Goal: Navigation & Orientation: Find specific page/section

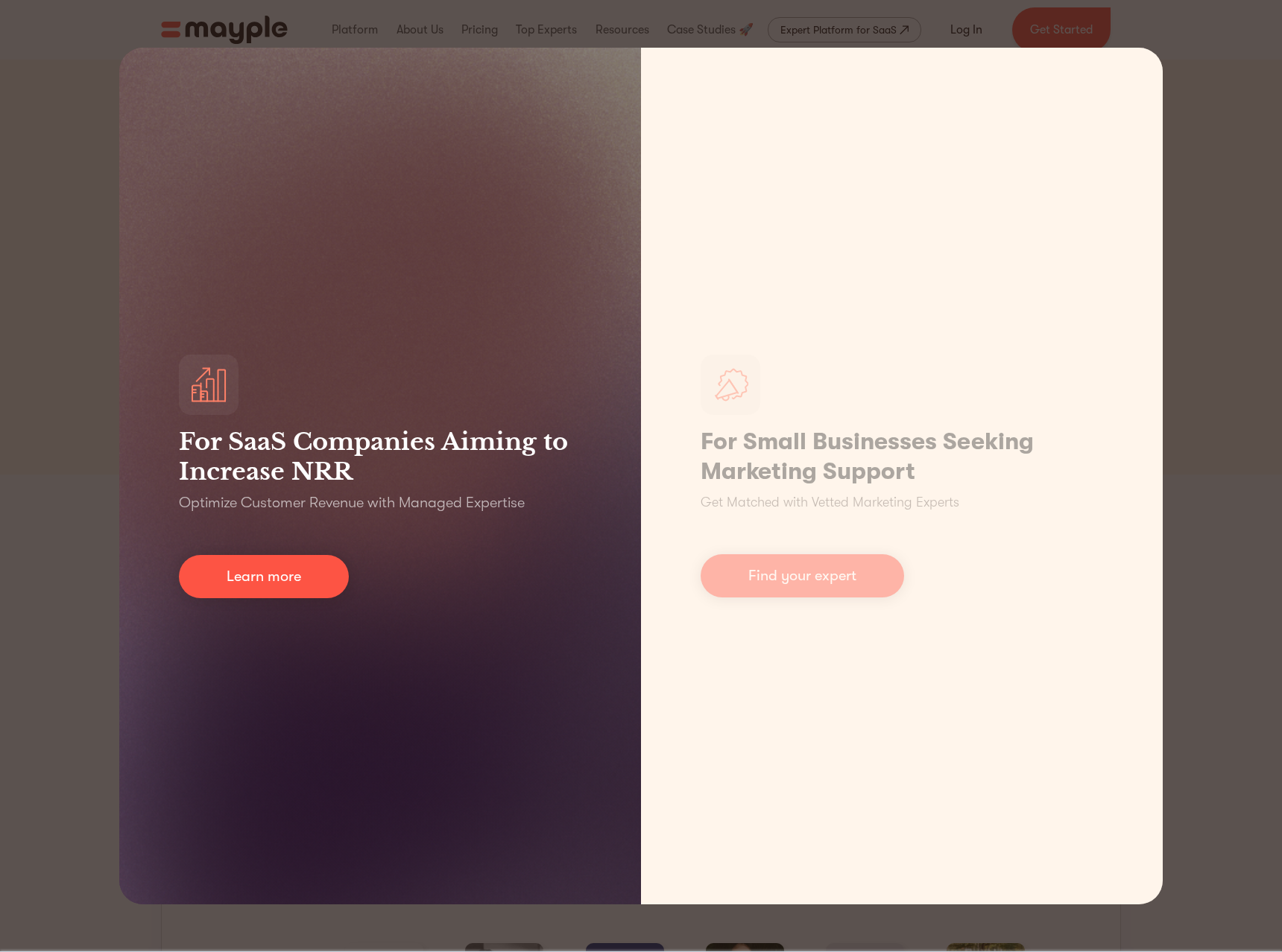
click at [427, 315] on div "For SaaS Companies Aiming to Increase NRR Optimize Customer Revenue with Manage…" at bounding box center [380, 475] width 522 height 857
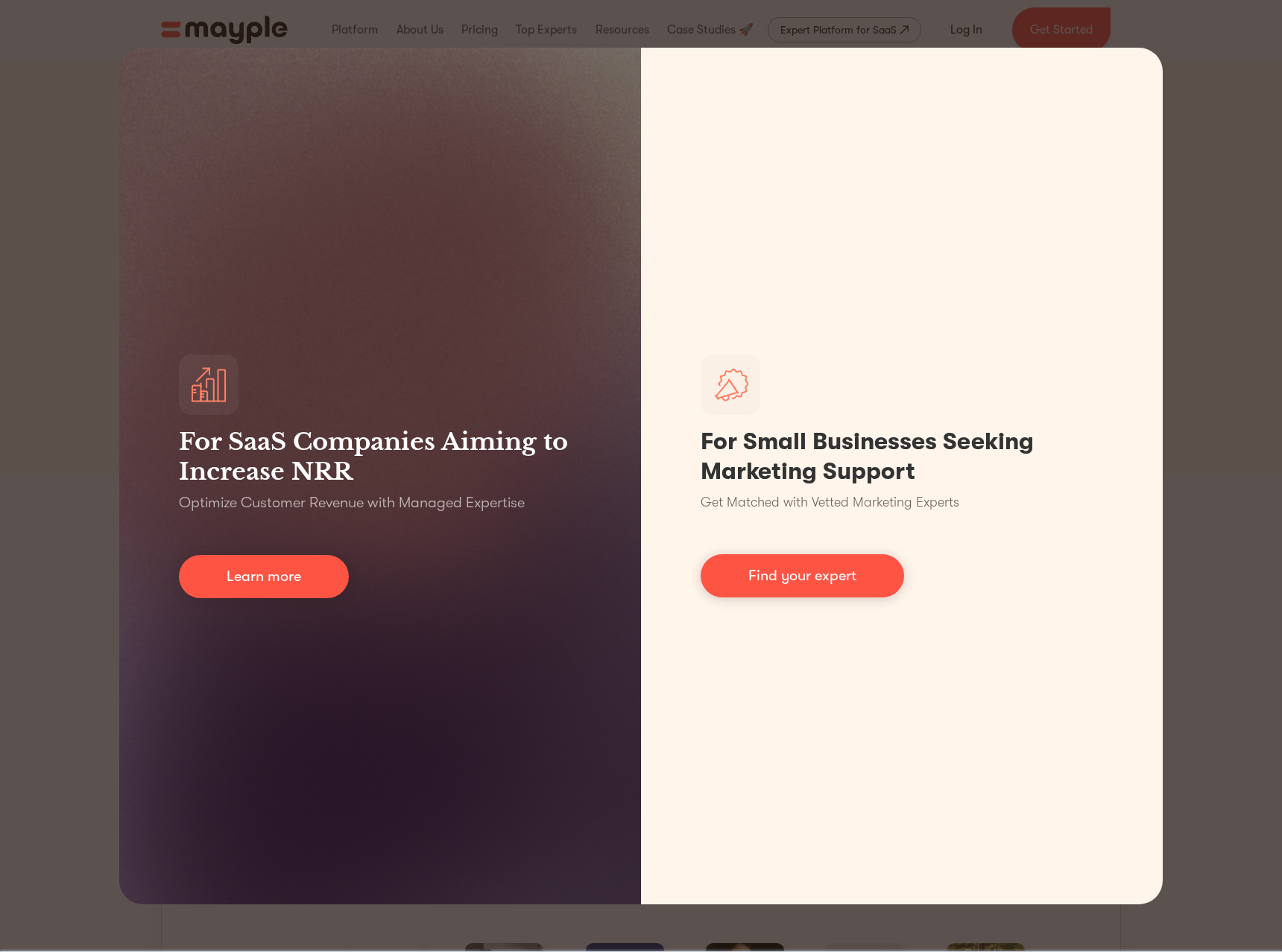
click at [1231, 702] on div "For SaaS Companies Aiming to Increase NRR Optimize Customer Revenue with Manage…" at bounding box center [641, 476] width 1282 height 952
click at [1190, 521] on div "For SaaS Companies Aiming to Increase NRR Optimize Customer Revenue with Manage…" at bounding box center [641, 476] width 1282 height 952
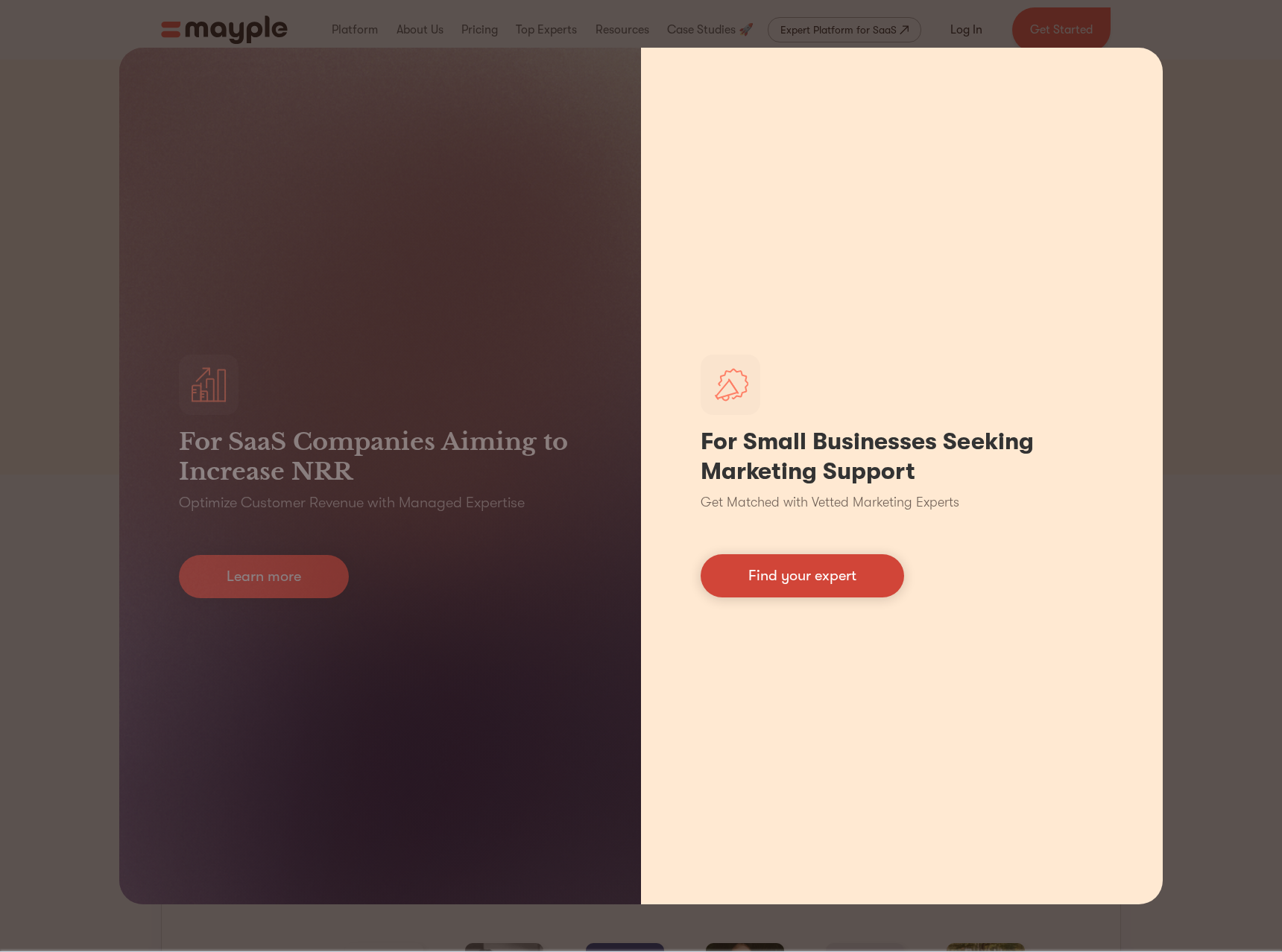
click at [859, 570] on link "Find your expert" at bounding box center [802, 576] width 203 height 43
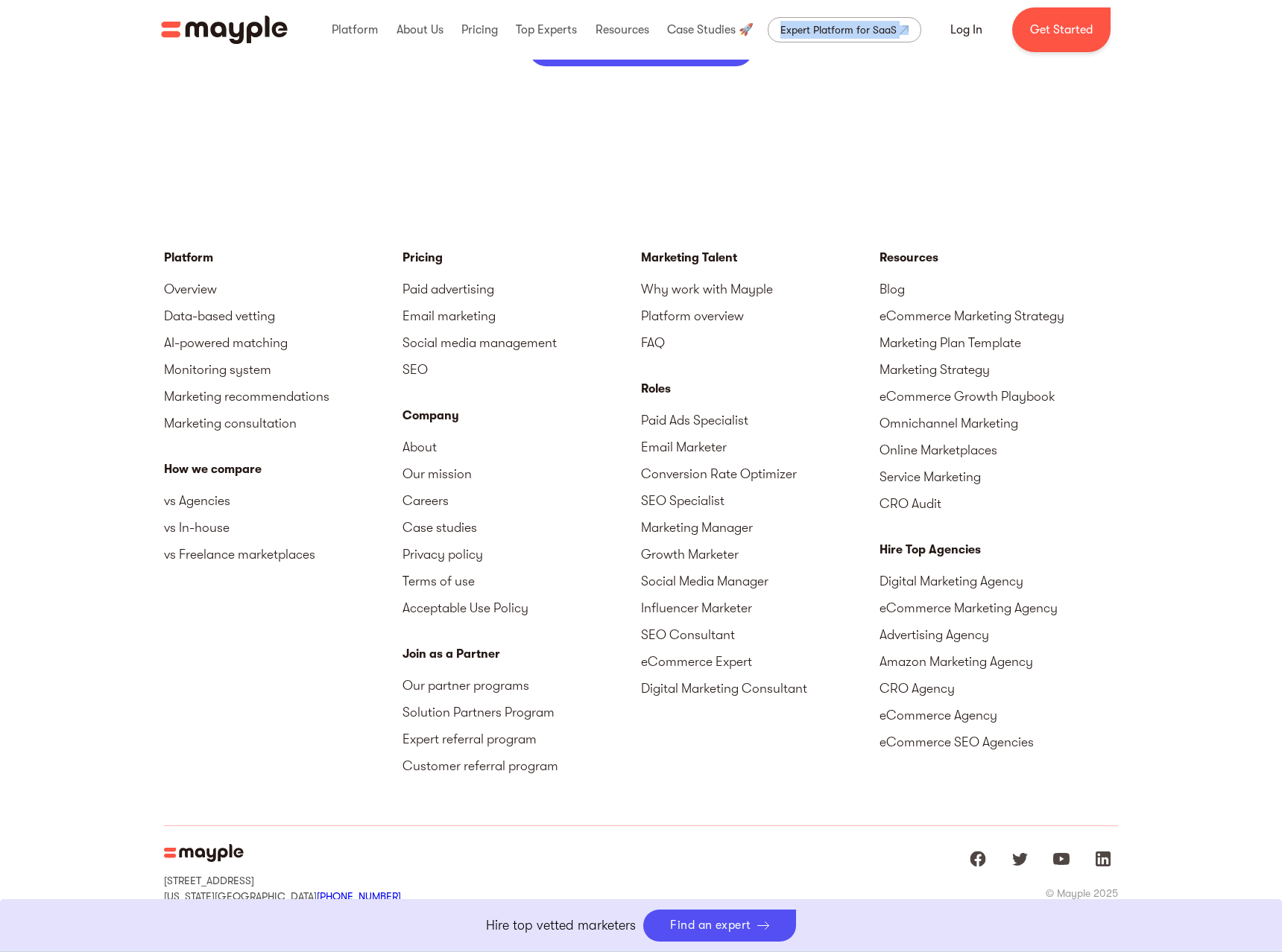
scroll to position [6476, 0]
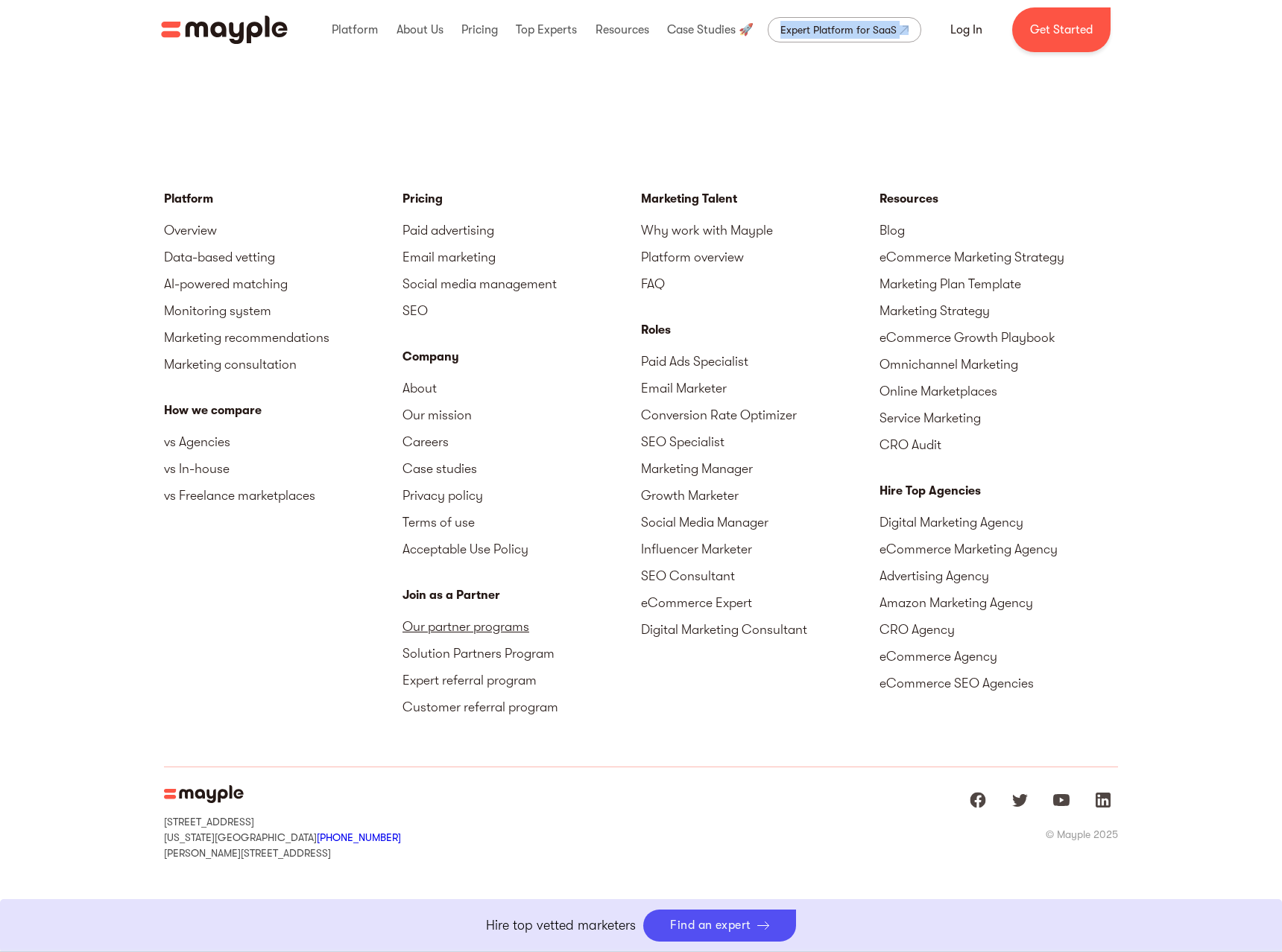
click at [491, 629] on link "Our partner programs" at bounding box center [521, 627] width 238 height 27
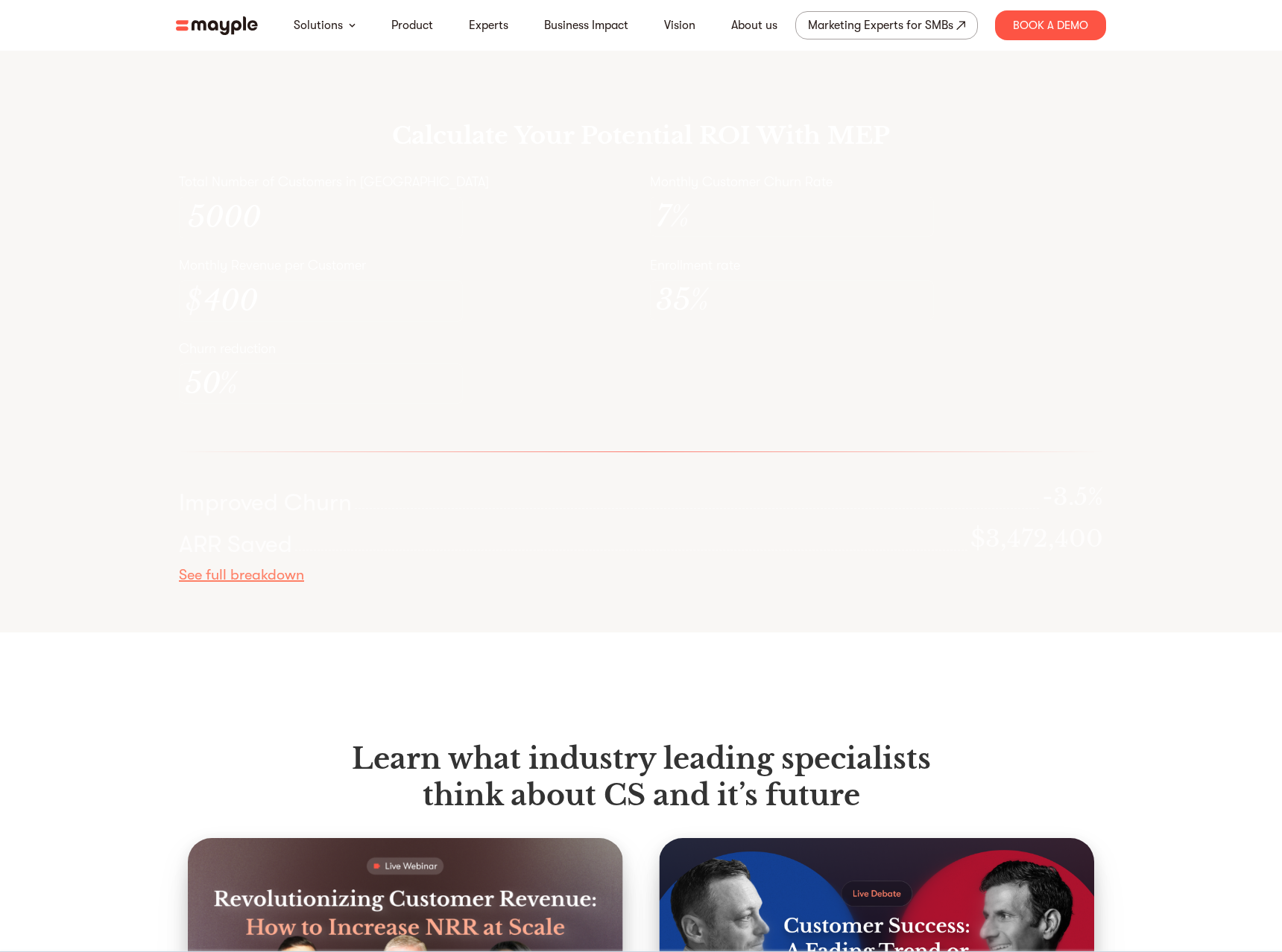
scroll to position [4306, 0]
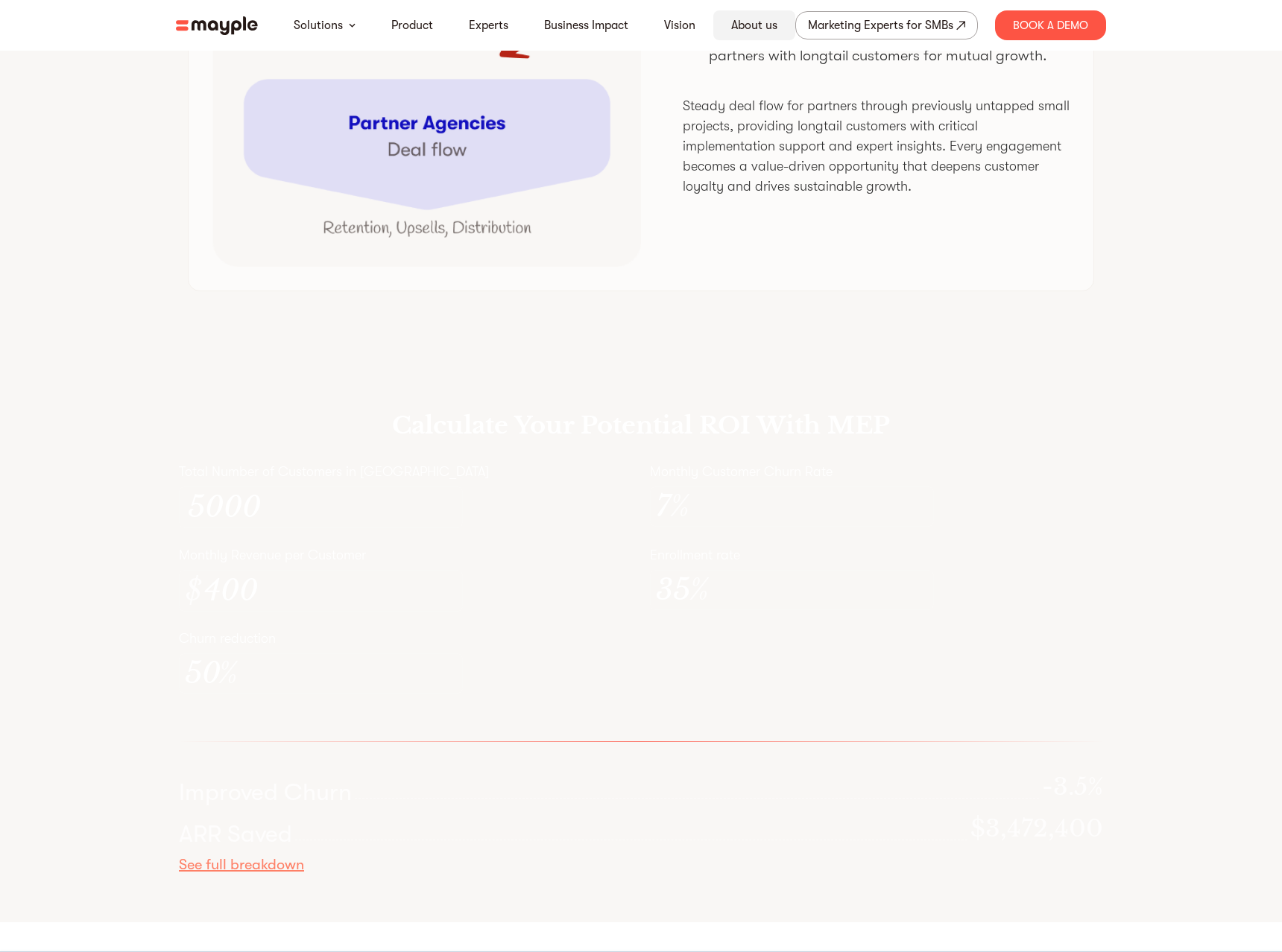
click at [760, 21] on link "About us" at bounding box center [754, 25] width 46 height 18
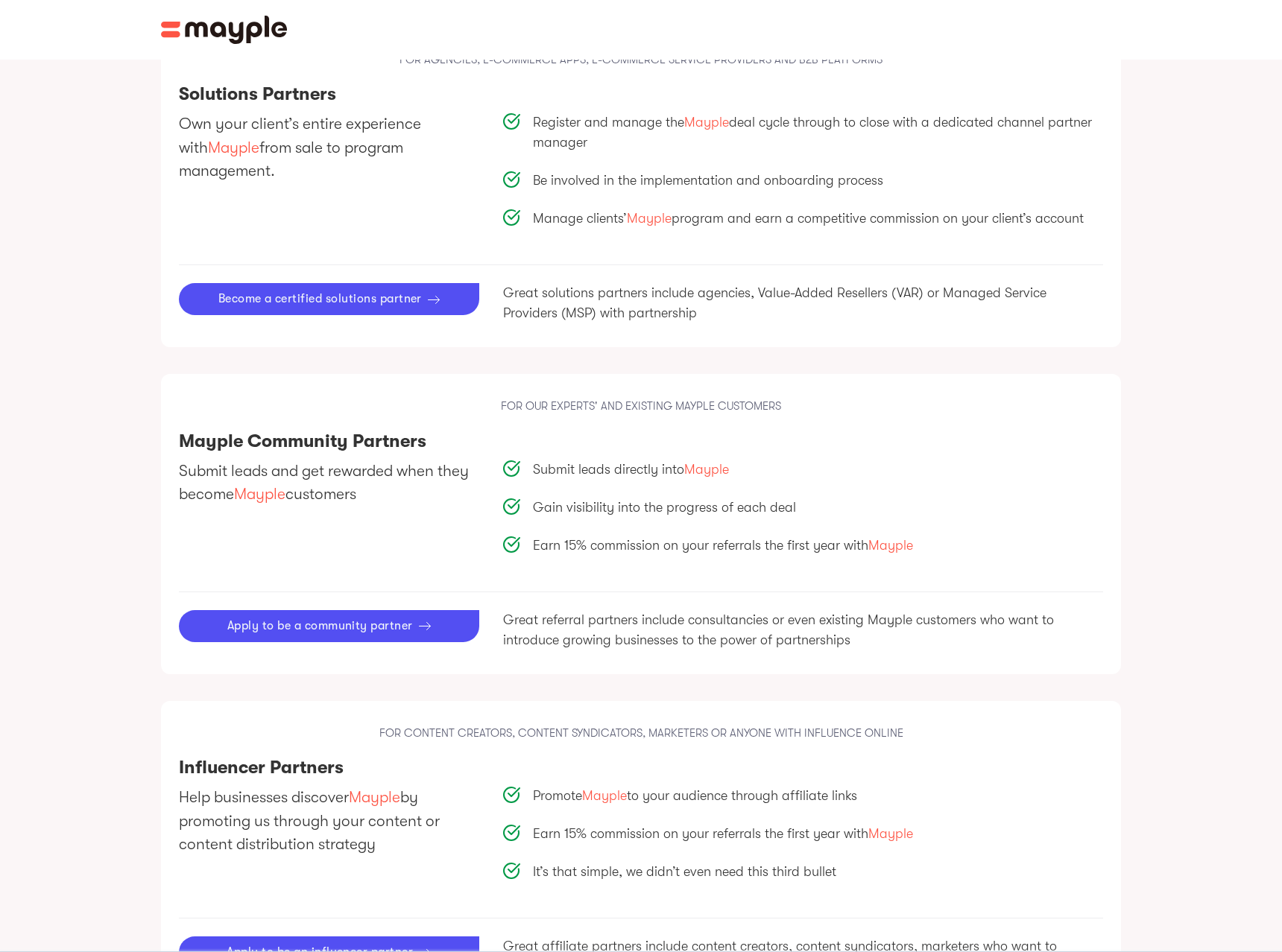
scroll to position [1122, 0]
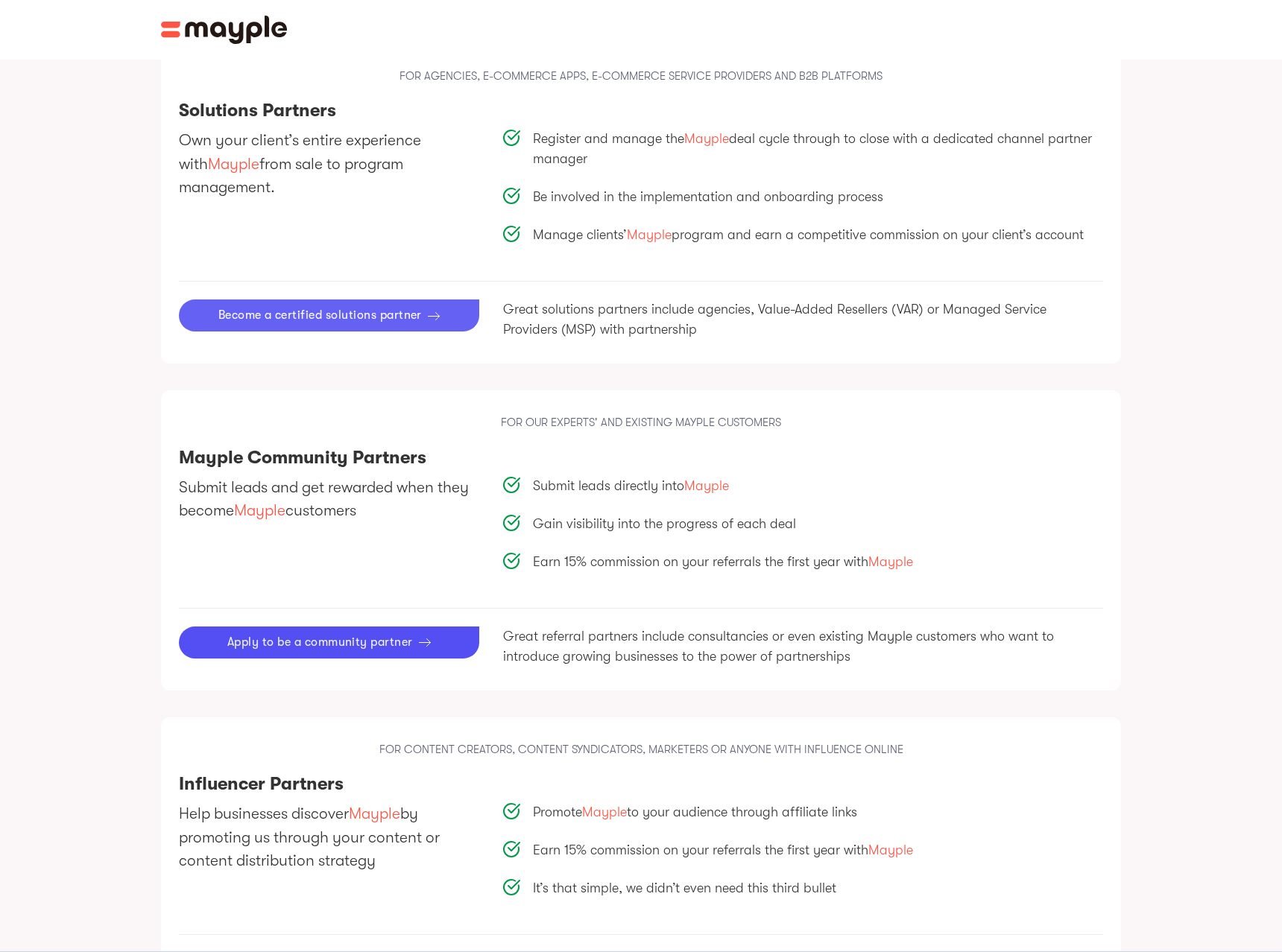
click at [340, 308] on div "Become a certified solutions partner" at bounding box center [320, 316] width 203 height 14
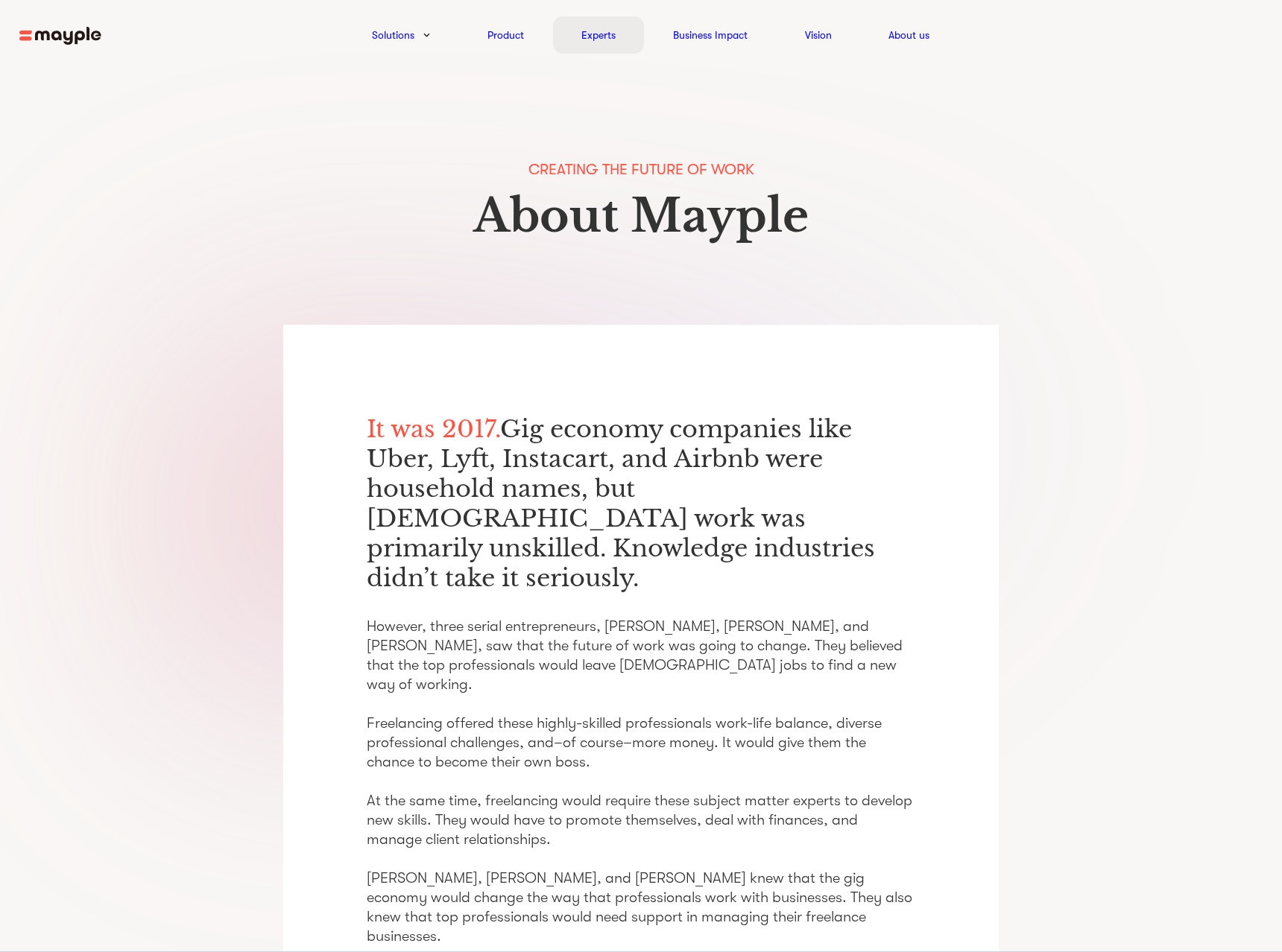
click at [603, 31] on link "Experts" at bounding box center [598, 35] width 34 height 18
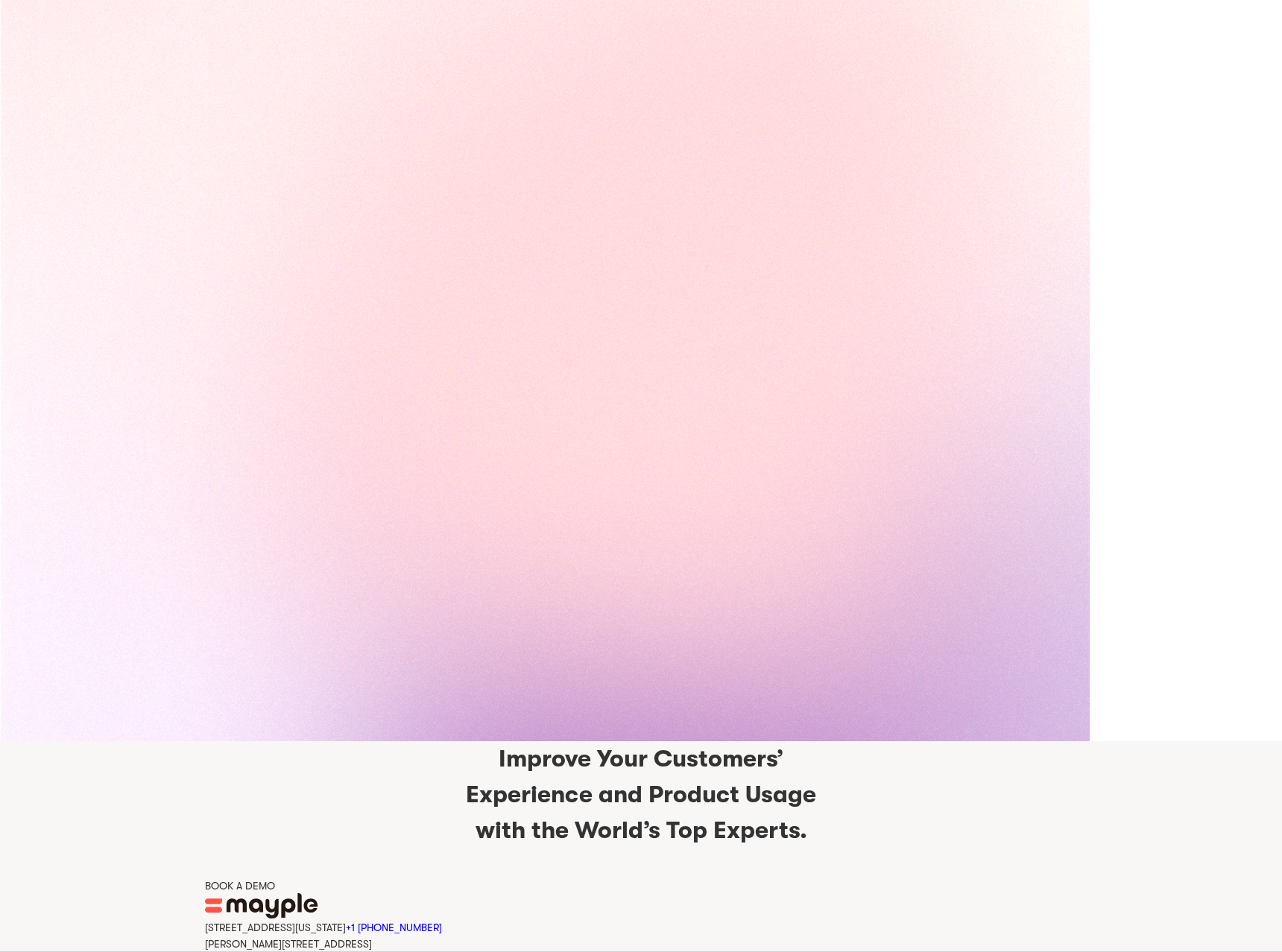
scroll to position [2794, 0]
